Goal: Check status

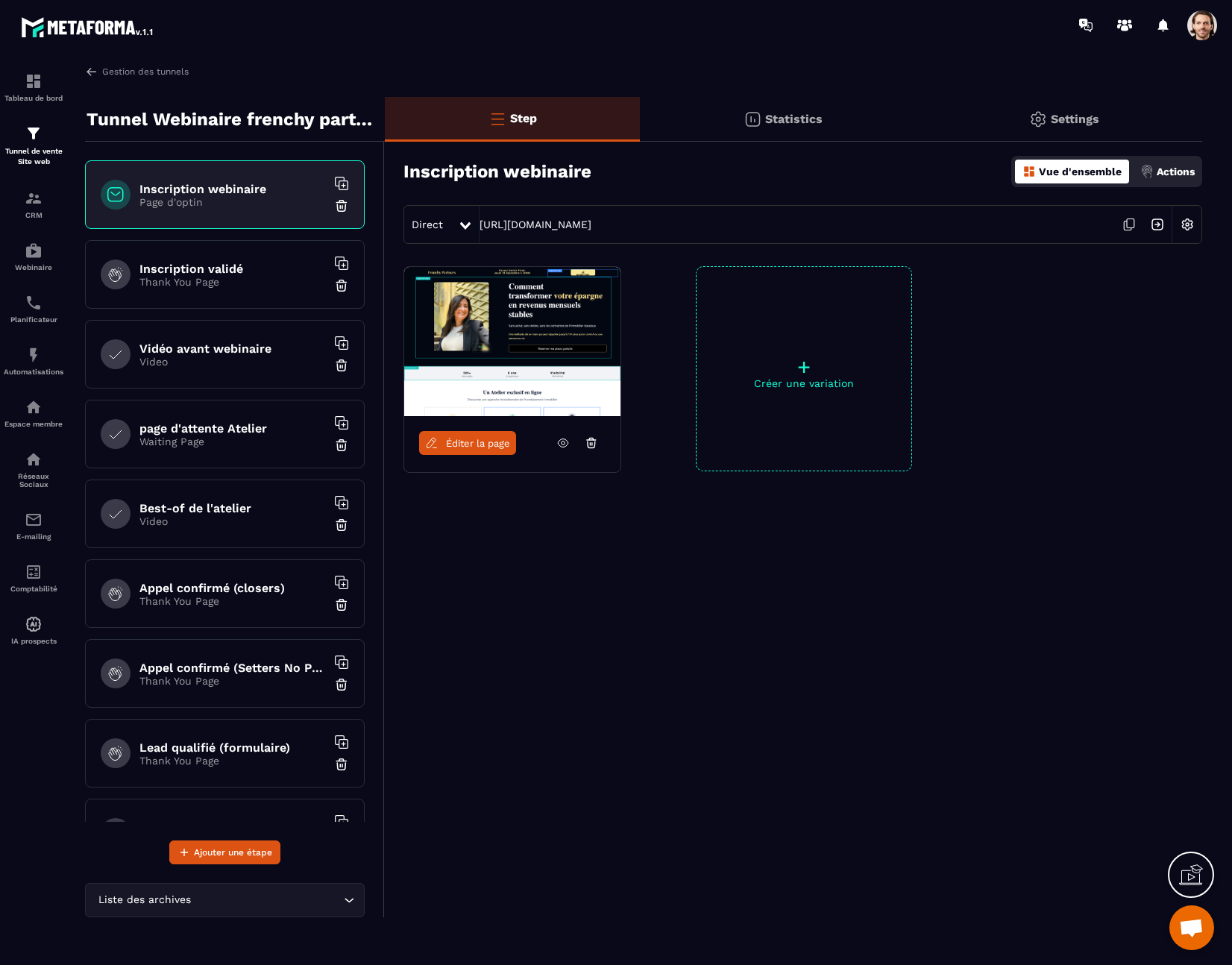
click at [762, 113] on div "Statistics" at bounding box center [783, 120] width 286 height 45
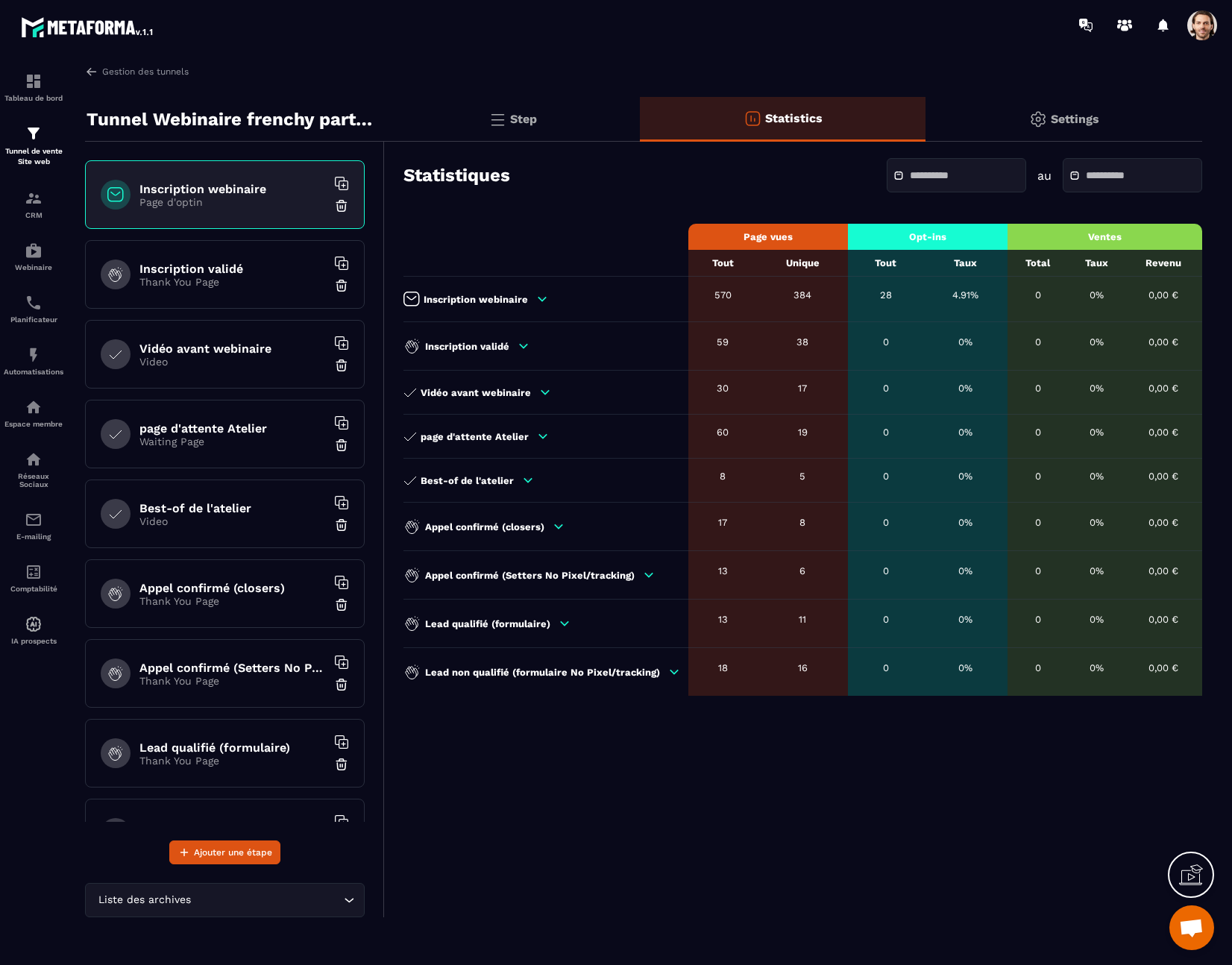
drag, startPoint x: 814, startPoint y: 299, endPoint x: 807, endPoint y: 298, distance: 7.1
click at [814, 299] on div "384" at bounding box center [802, 296] width 76 height 12
click at [807, 298] on div "384" at bounding box center [802, 296] width 76 height 12
click at [798, 296] on div "384" at bounding box center [802, 296] width 76 height 12
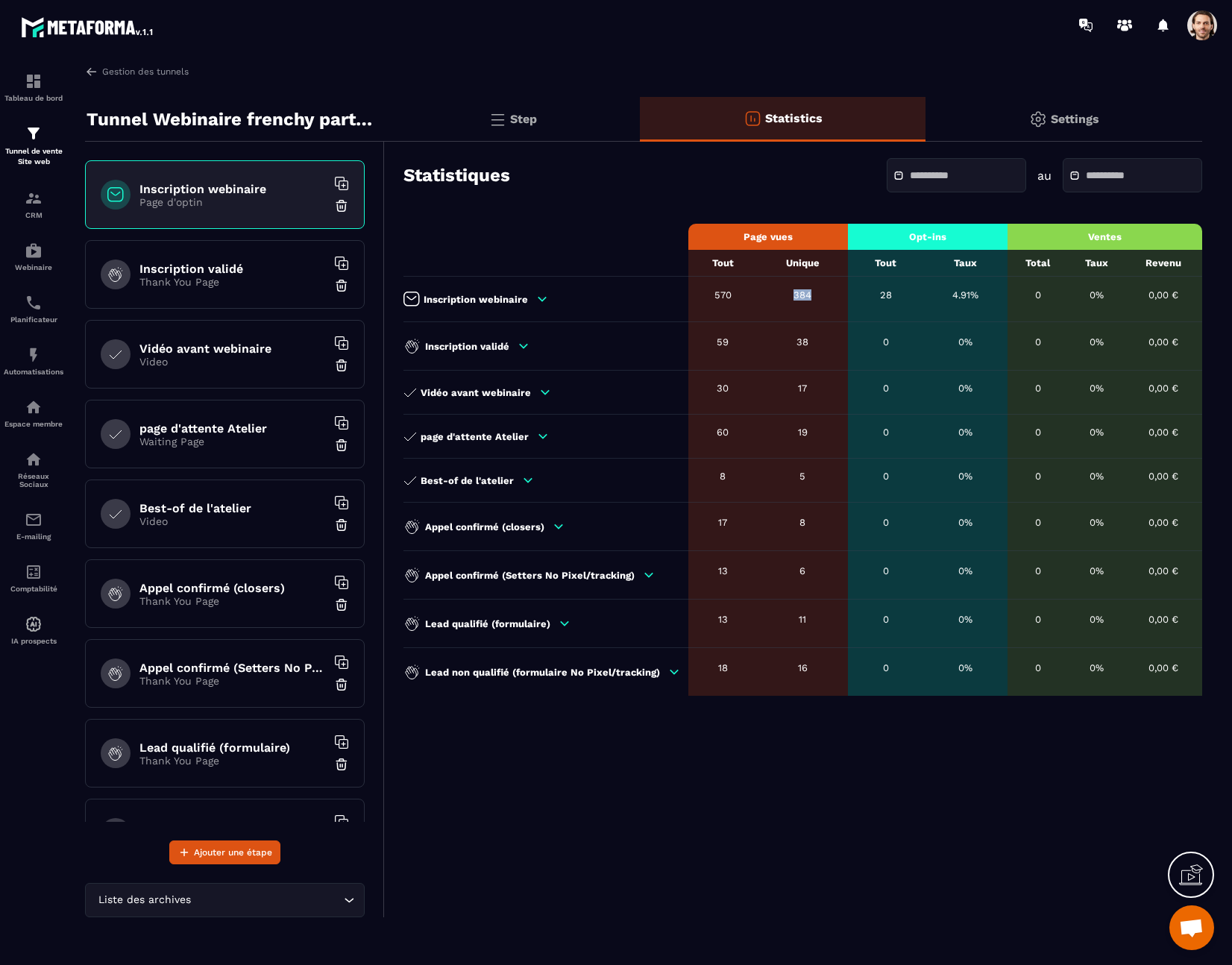
click at [798, 296] on div "384" at bounding box center [802, 296] width 76 height 12
click at [1204, 20] on span at bounding box center [1202, 25] width 30 height 30
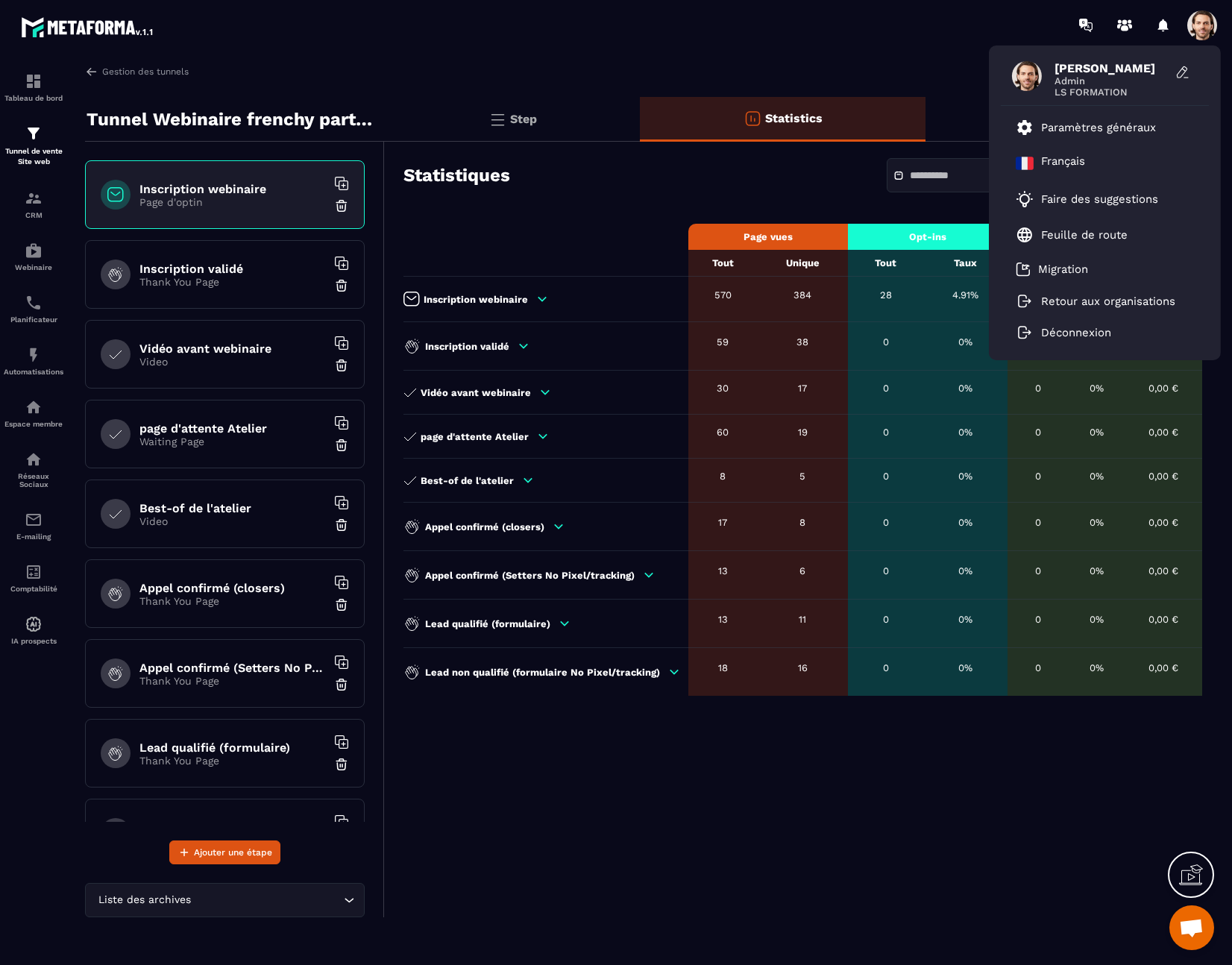
click at [861, 717] on div "Step Statistics Settings Statistiques au Page vues Opt-ins Ventes Tout Unique T…" at bounding box center [793, 507] width 817 height 820
